Goal: Find specific page/section: Find specific page/section

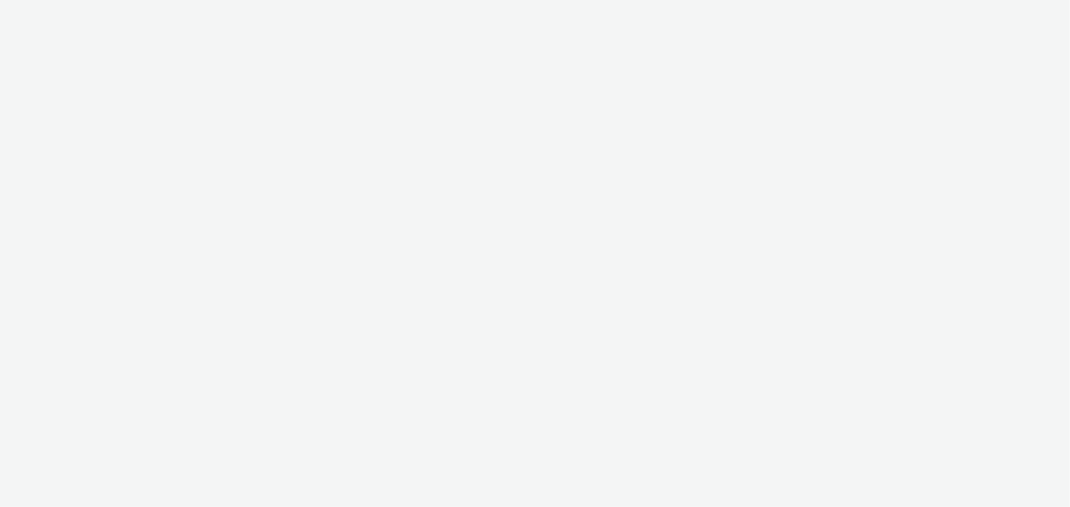
select select "9387901d-a129-43df-b0ef-f9e7dbeb676e"
select select "47d90c6b-4628-495b-b1d1-cf96ef71660b"
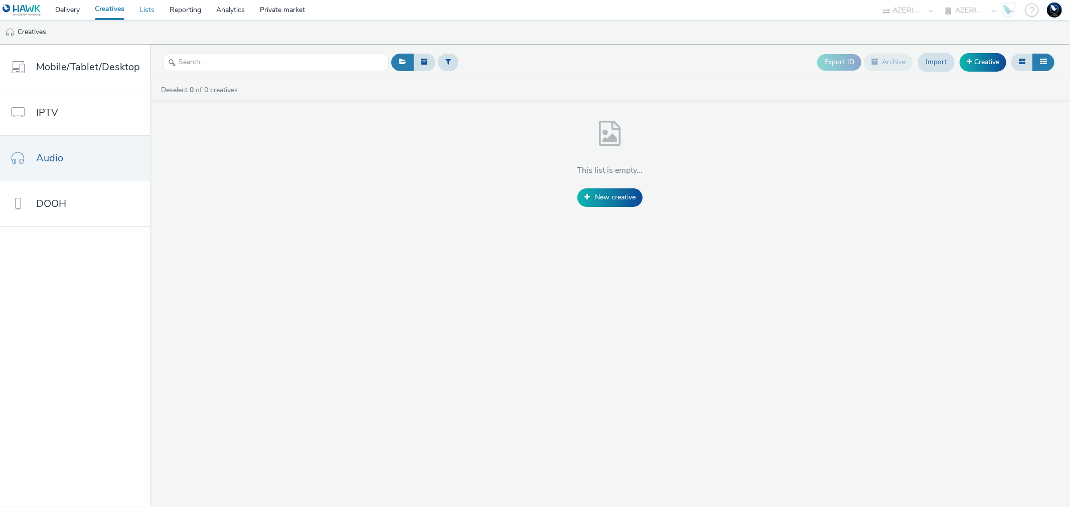
click at [141, 6] on link "Lists" at bounding box center [147, 10] width 30 height 20
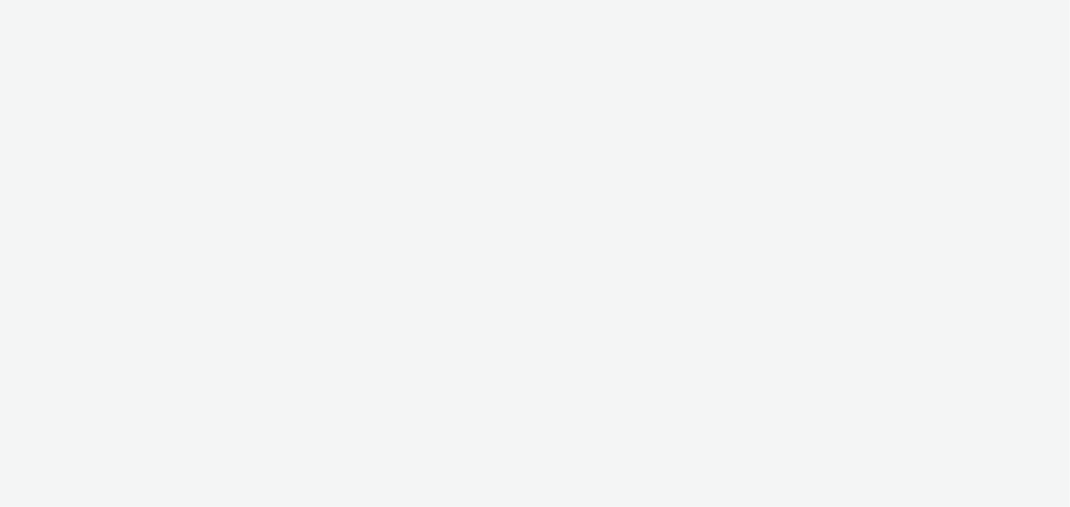
select select "11a7df10-284f-415c-b52a-427acf4c31ae"
select select "75a9a1c6-4a3b-42a3-8a2e-a6fed47b6934"
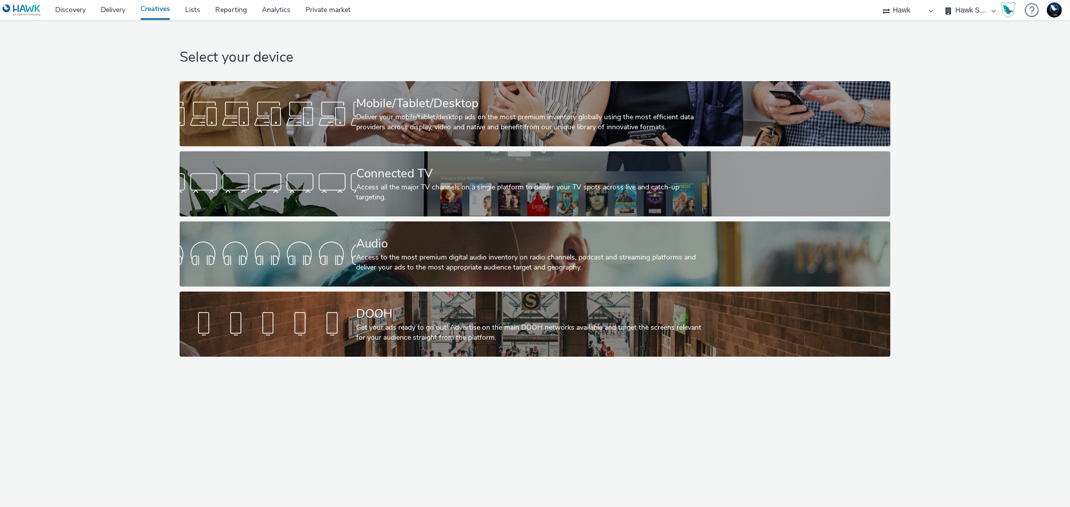
click at [117, 146] on div "Select your device Mobile/Tablet/Desktop Deliver your mobile/tablet/desktop ads…" at bounding box center [534, 191] width 1077 height 342
click at [109, 6] on link "Delivery" at bounding box center [113, 10] width 40 height 20
